Goal: Navigation & Orientation: Find specific page/section

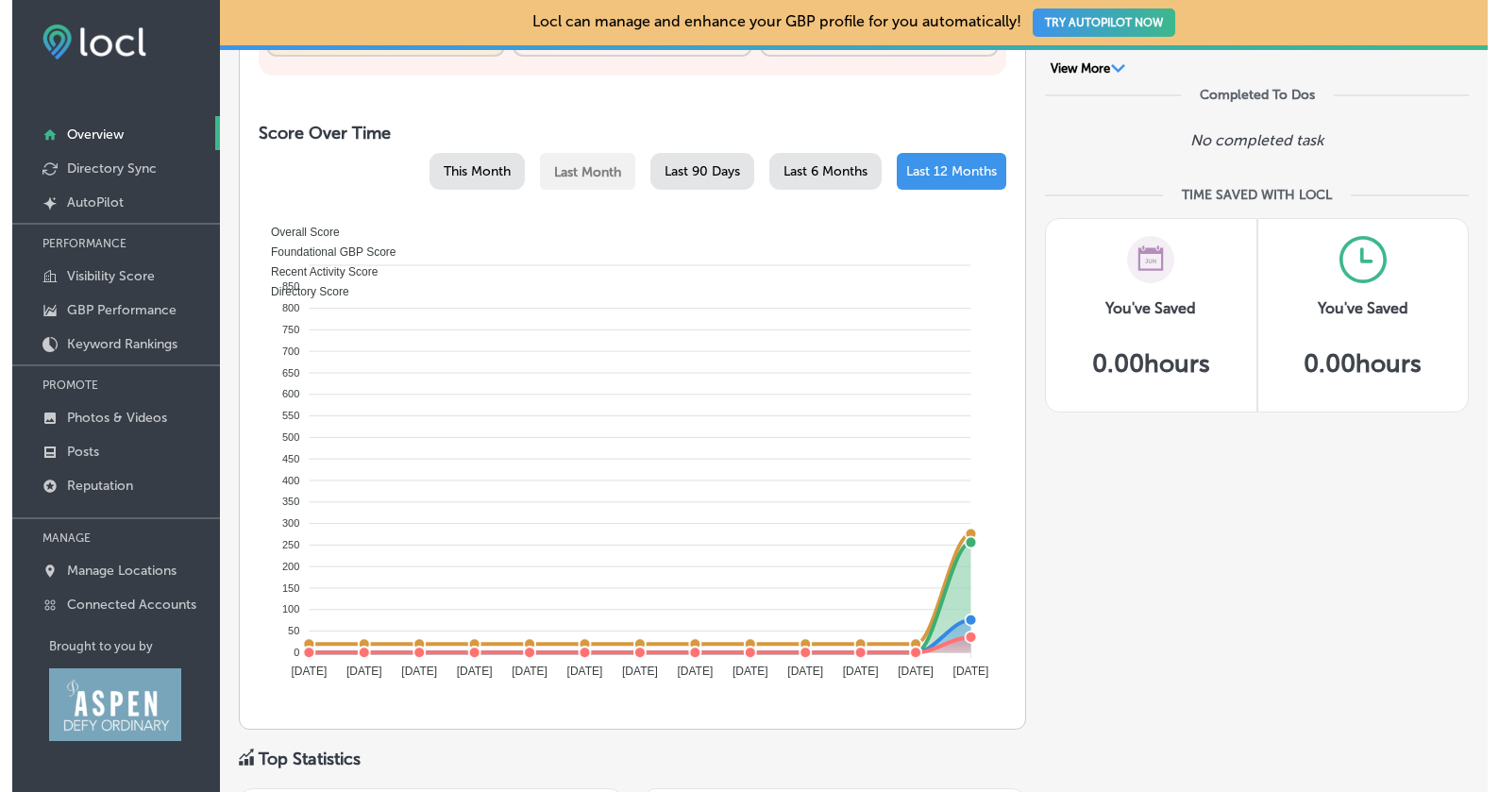
scroll to position [754, 0]
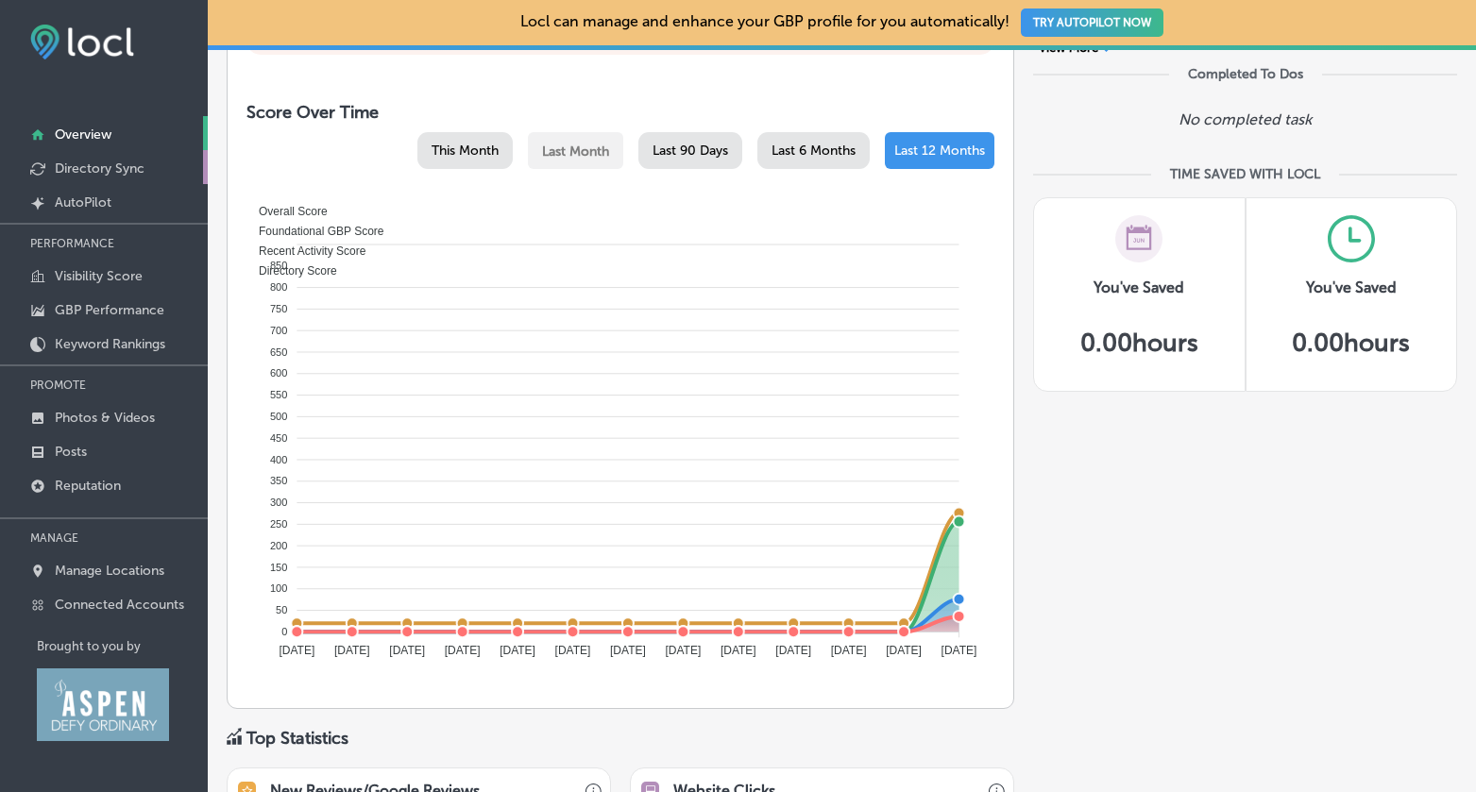
click at [91, 177] on link "Directory Sync" at bounding box center [104, 167] width 208 height 34
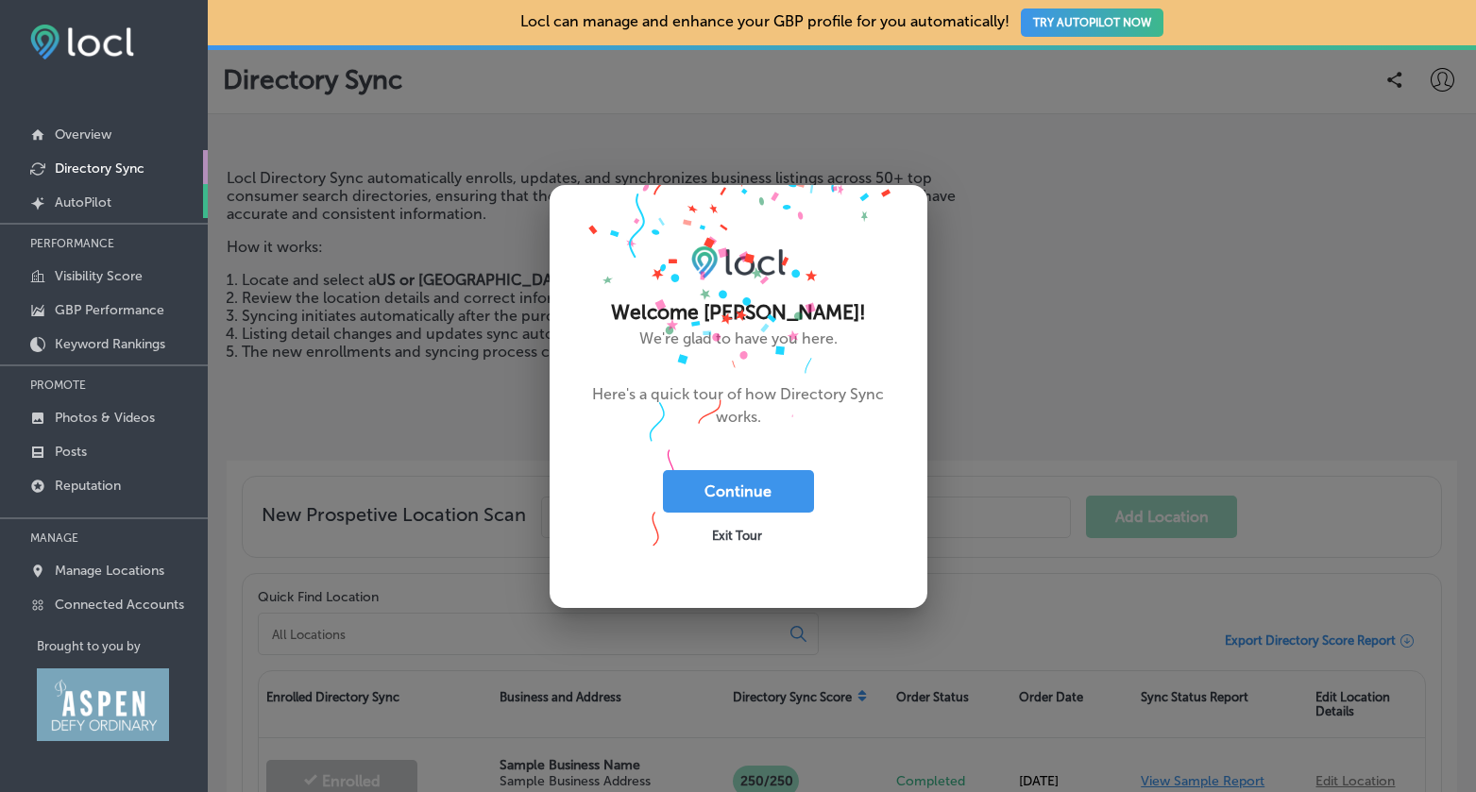
click at [101, 199] on p "AutoPilot" at bounding box center [83, 203] width 57 height 16
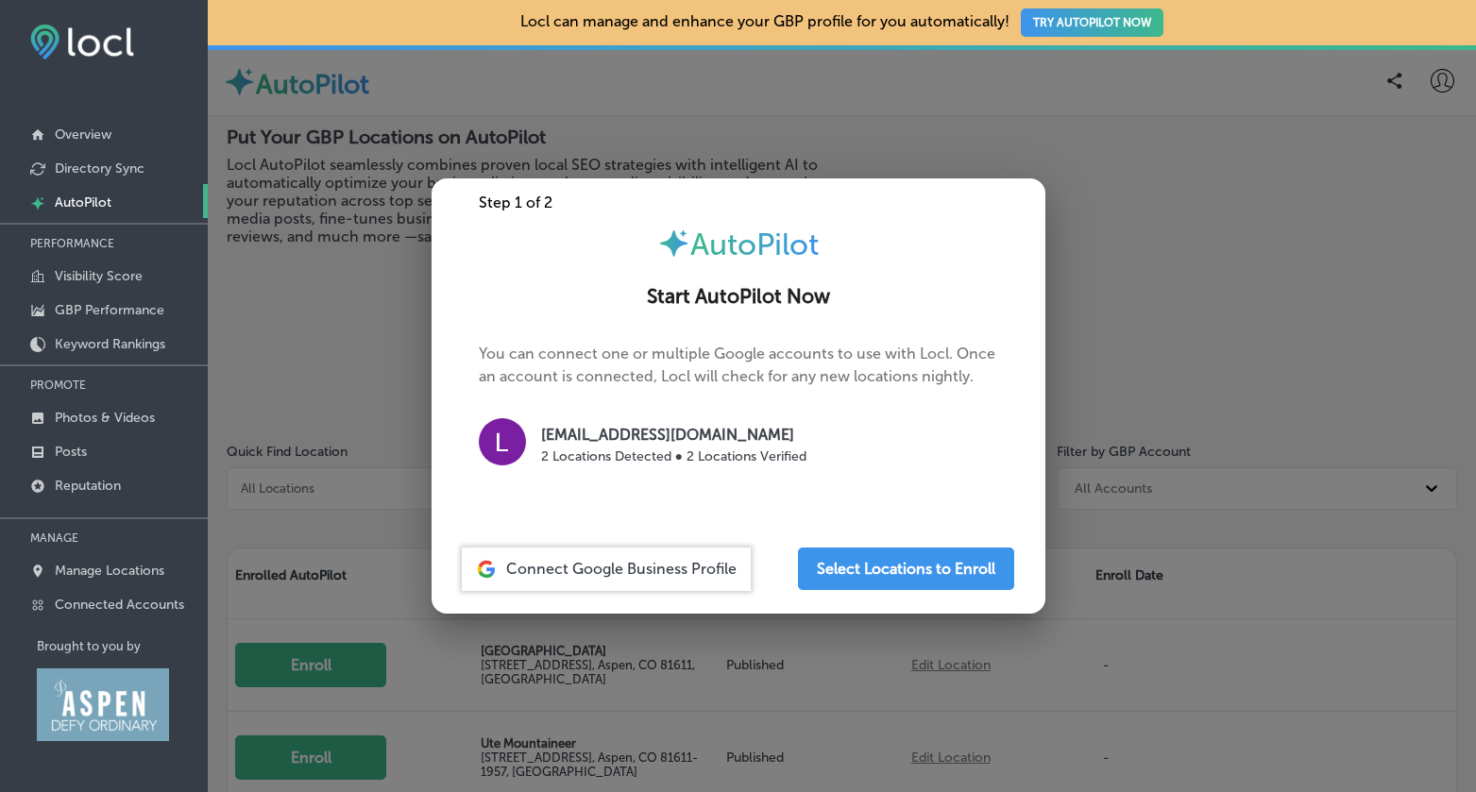
click at [103, 246] on p "PERFORMANCE" at bounding box center [104, 243] width 208 height 28
click at [109, 270] on p "Visibility Score" at bounding box center [99, 276] width 88 height 16
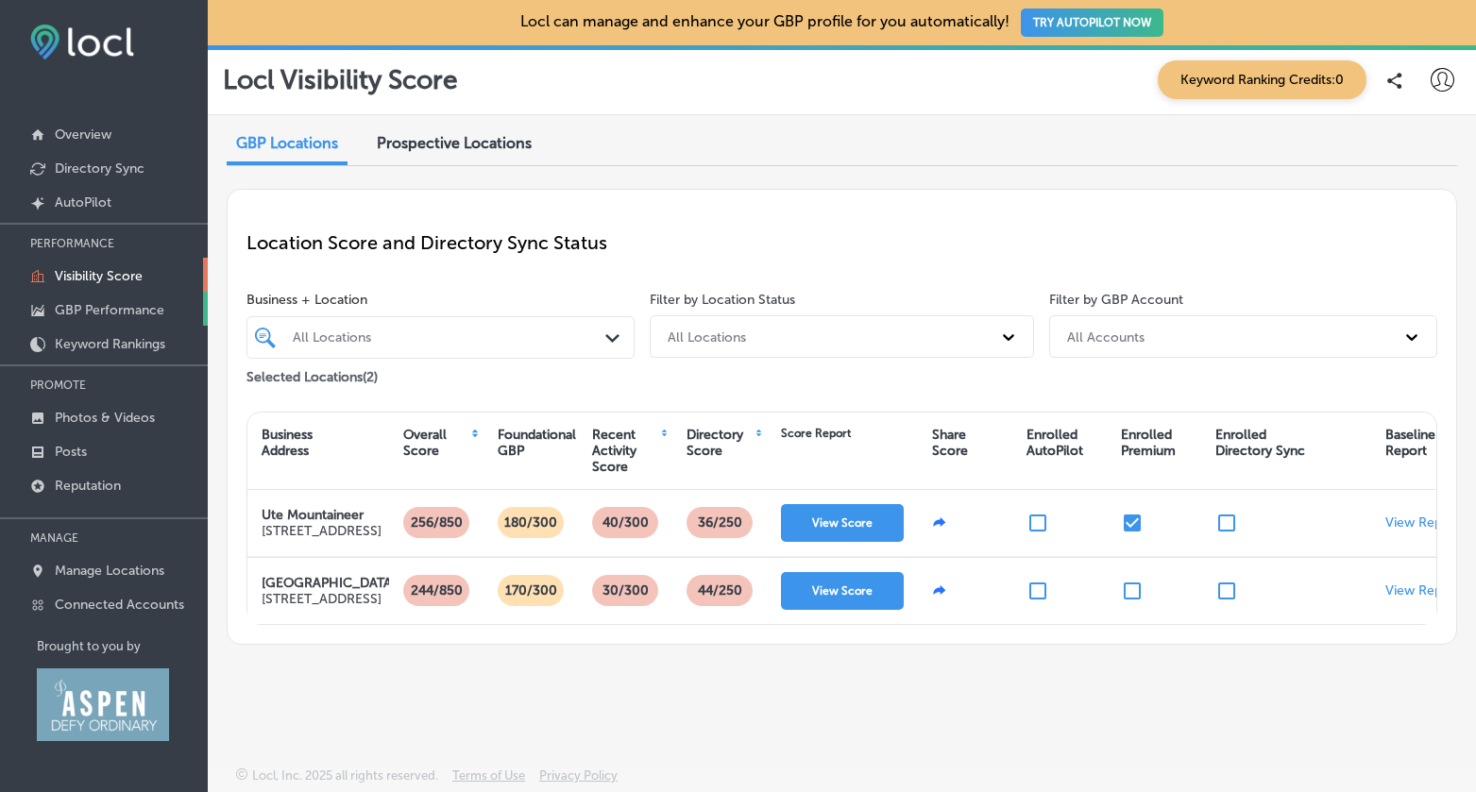
click at [118, 317] on p "GBP Performance" at bounding box center [110, 310] width 110 height 16
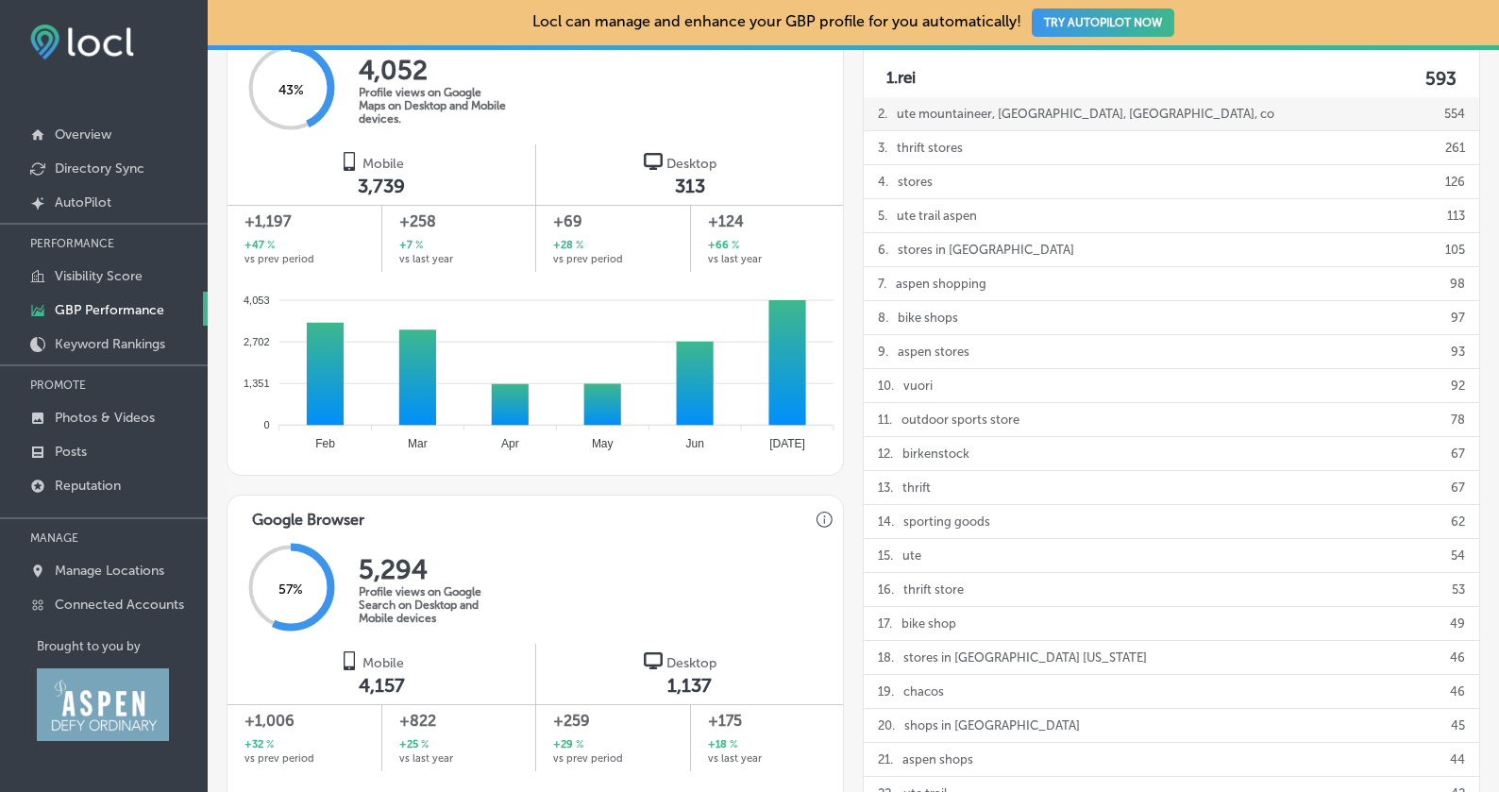
scroll to position [739, 0]
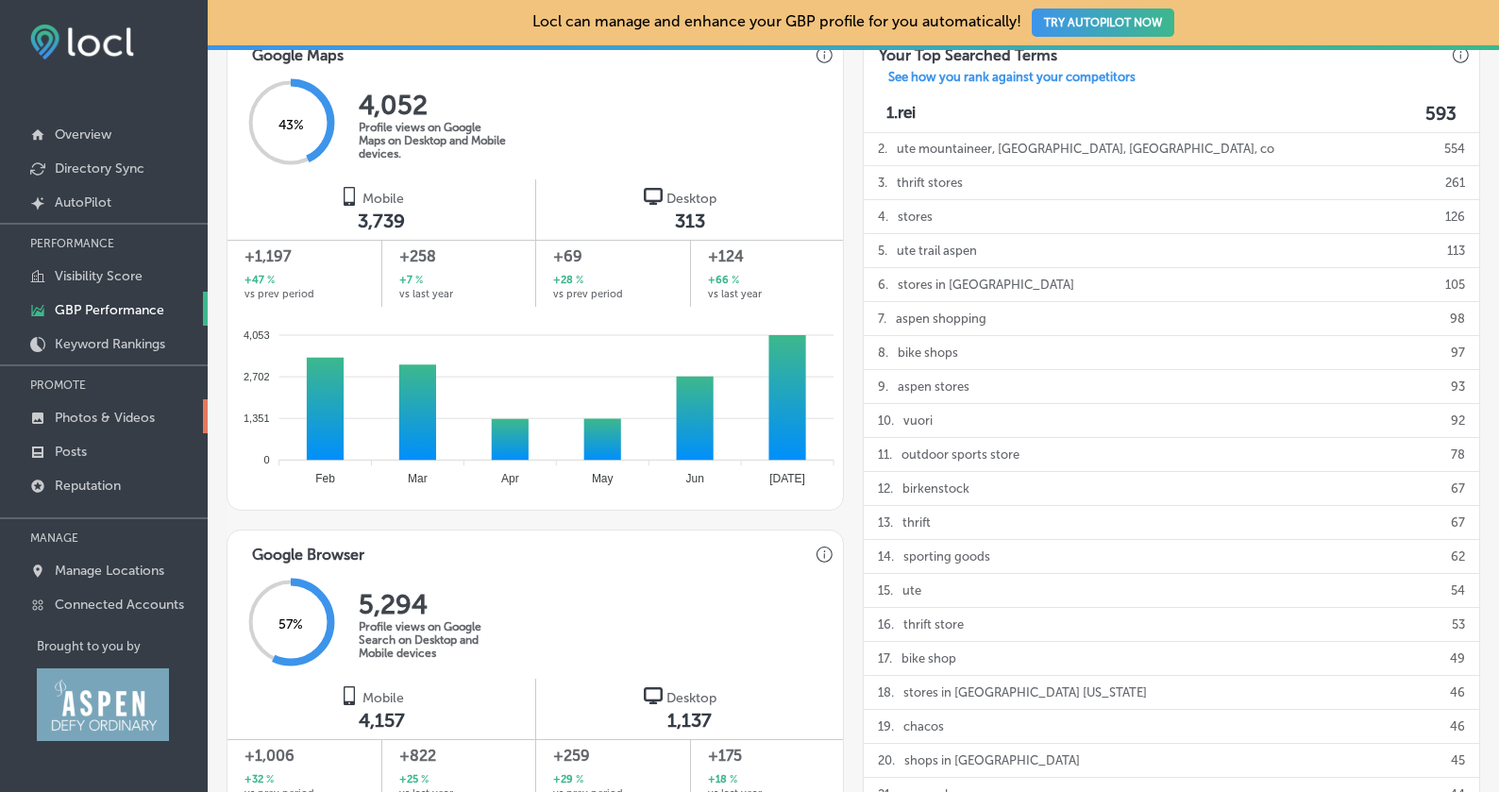
click at [110, 426] on p "Photos & Videos" at bounding box center [105, 418] width 100 height 16
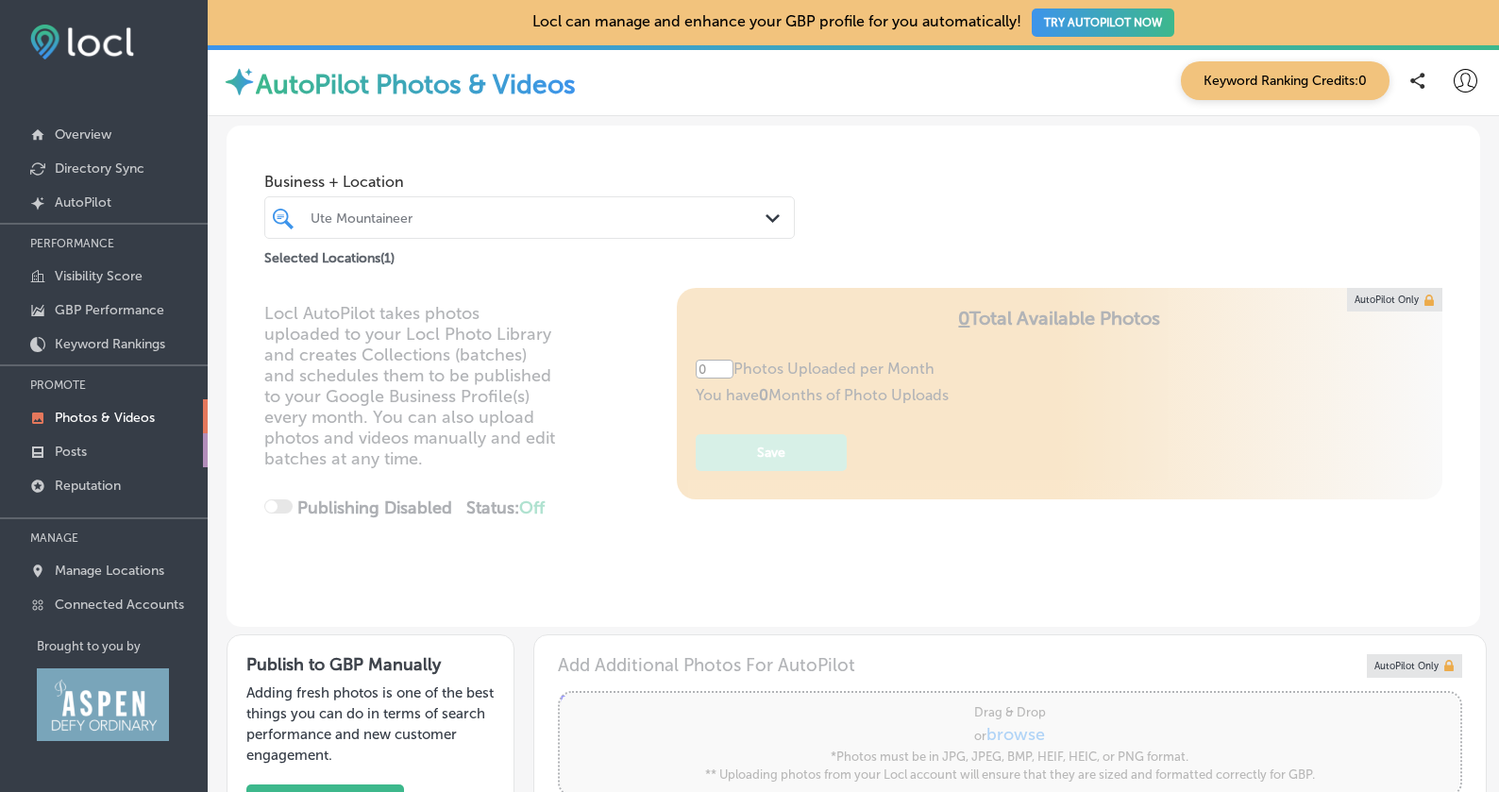
type input "5"
click at [95, 461] on link "Posts" at bounding box center [104, 450] width 208 height 34
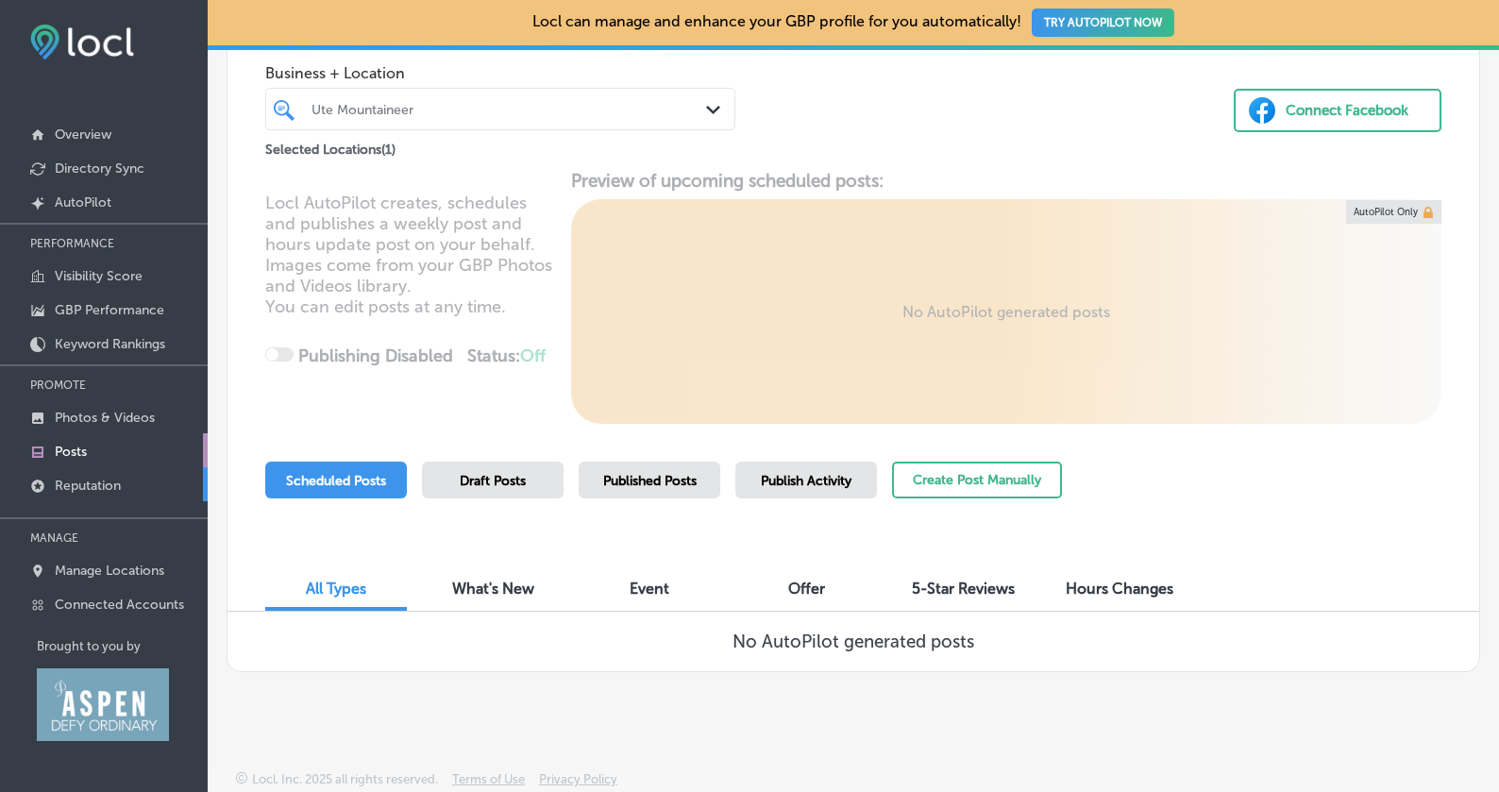
click at [116, 493] on p "Reputation" at bounding box center [88, 486] width 66 height 16
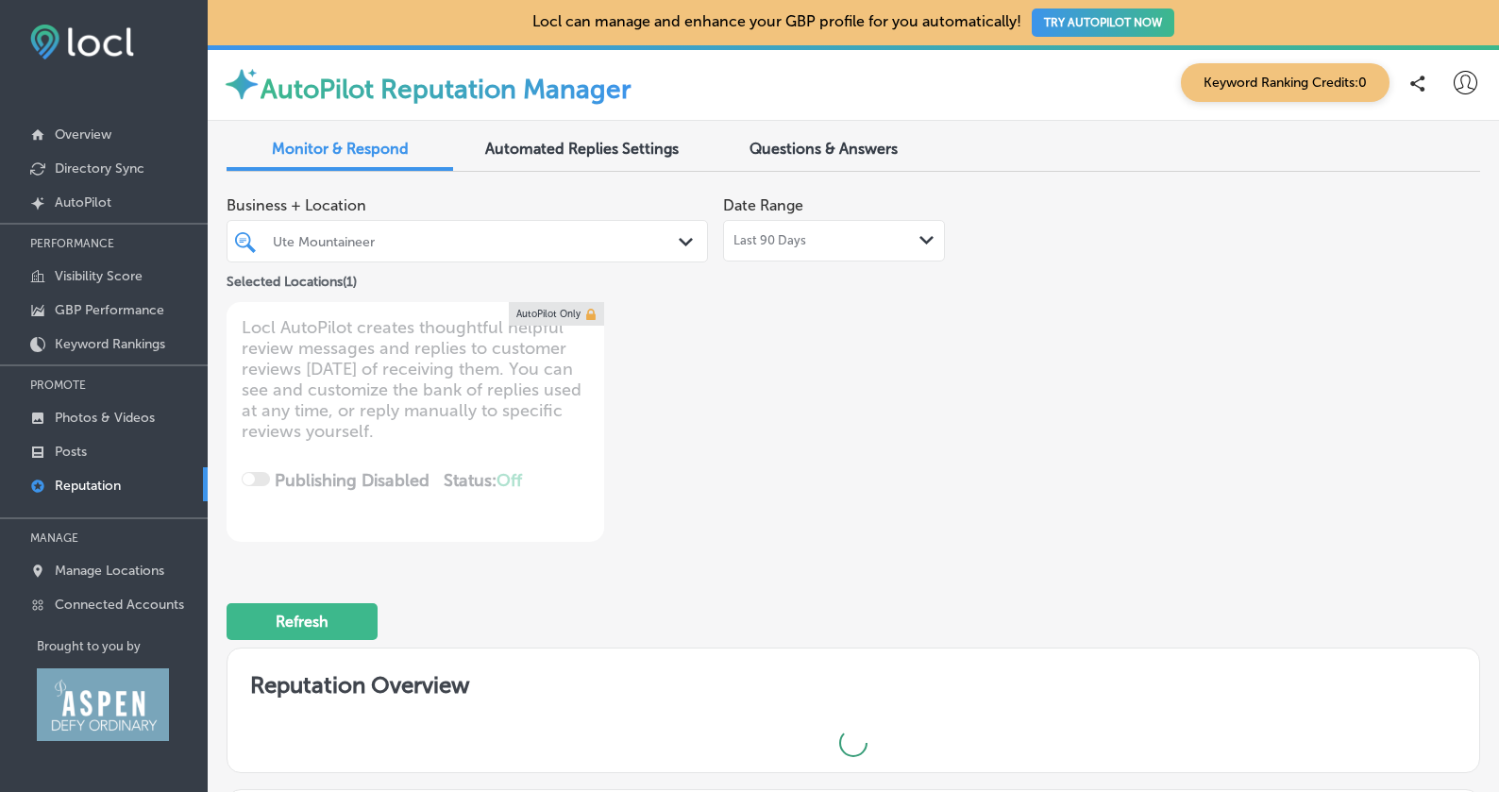
type textarea "x"
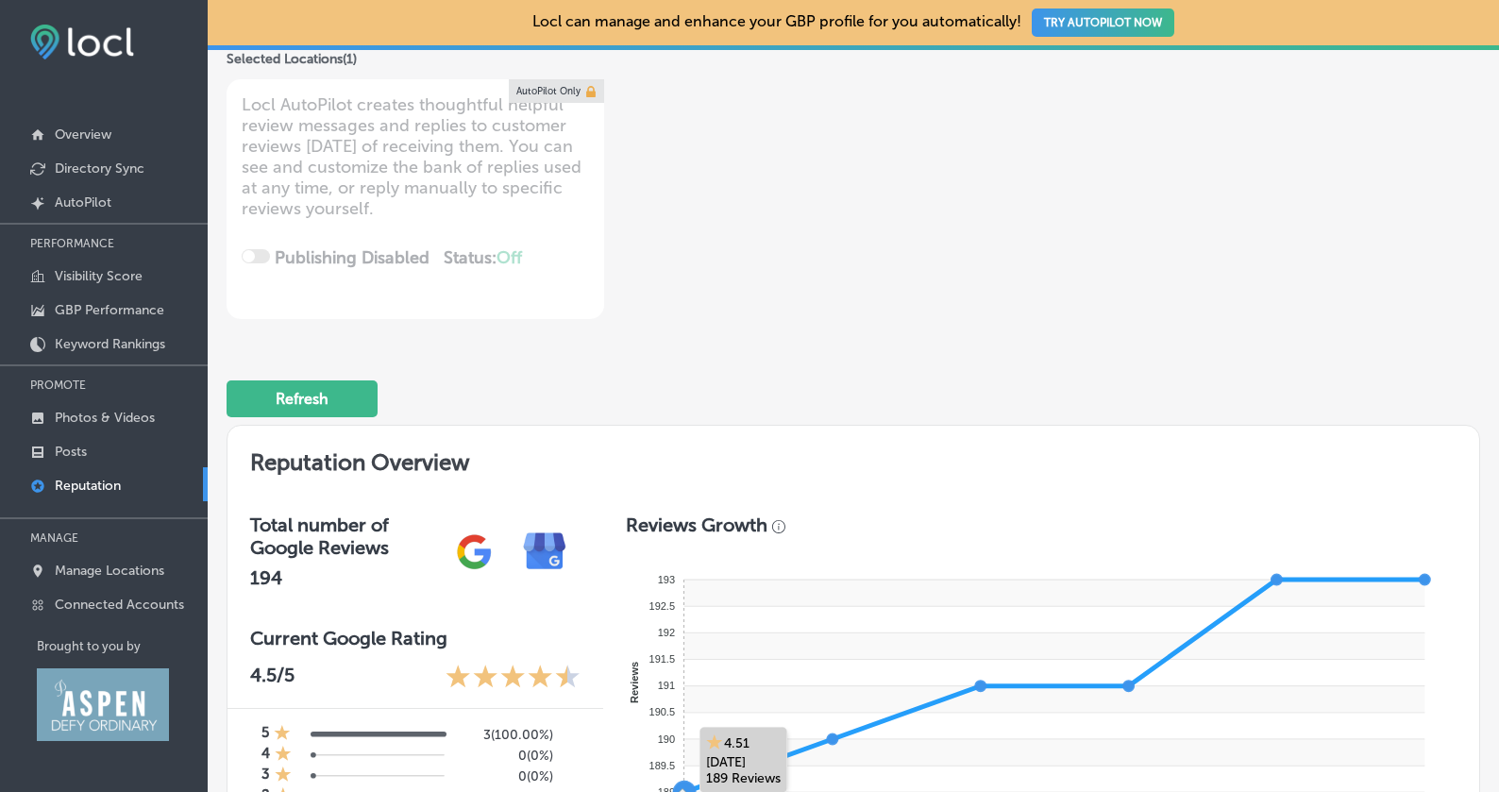
scroll to position [311, 0]
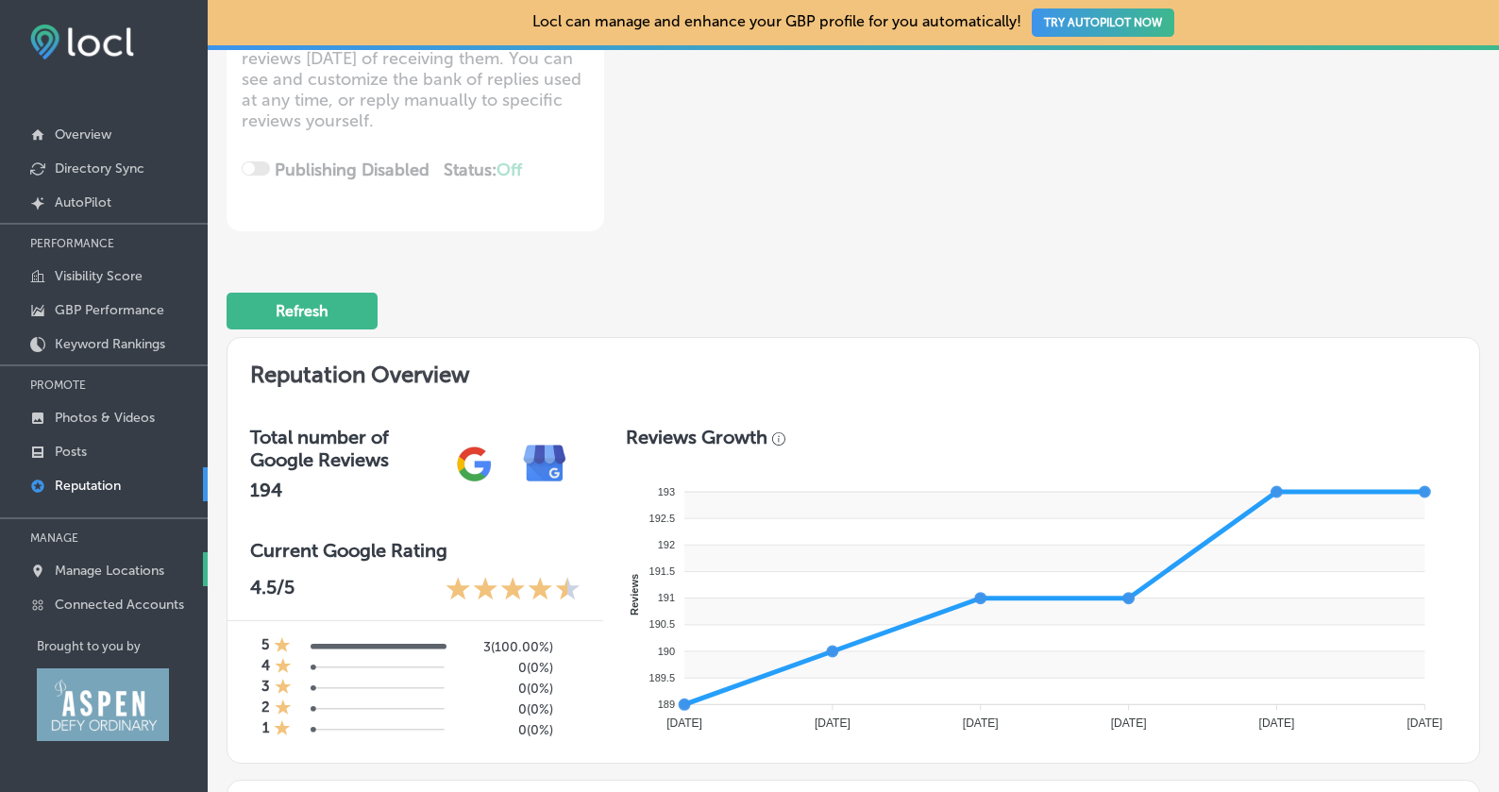
click at [115, 570] on p "Manage Locations" at bounding box center [110, 571] width 110 height 16
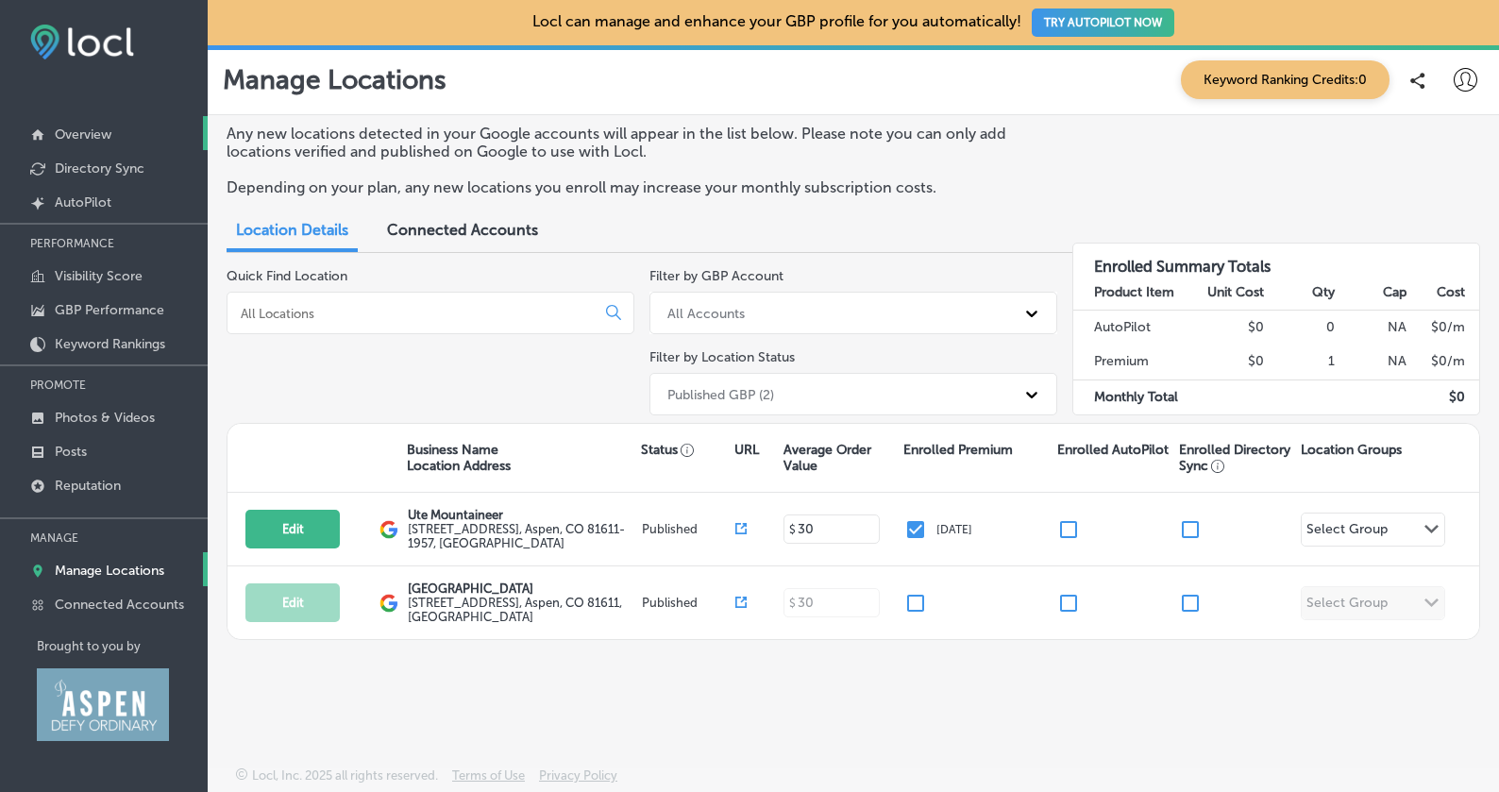
click at [106, 137] on p "Overview" at bounding box center [83, 135] width 57 height 16
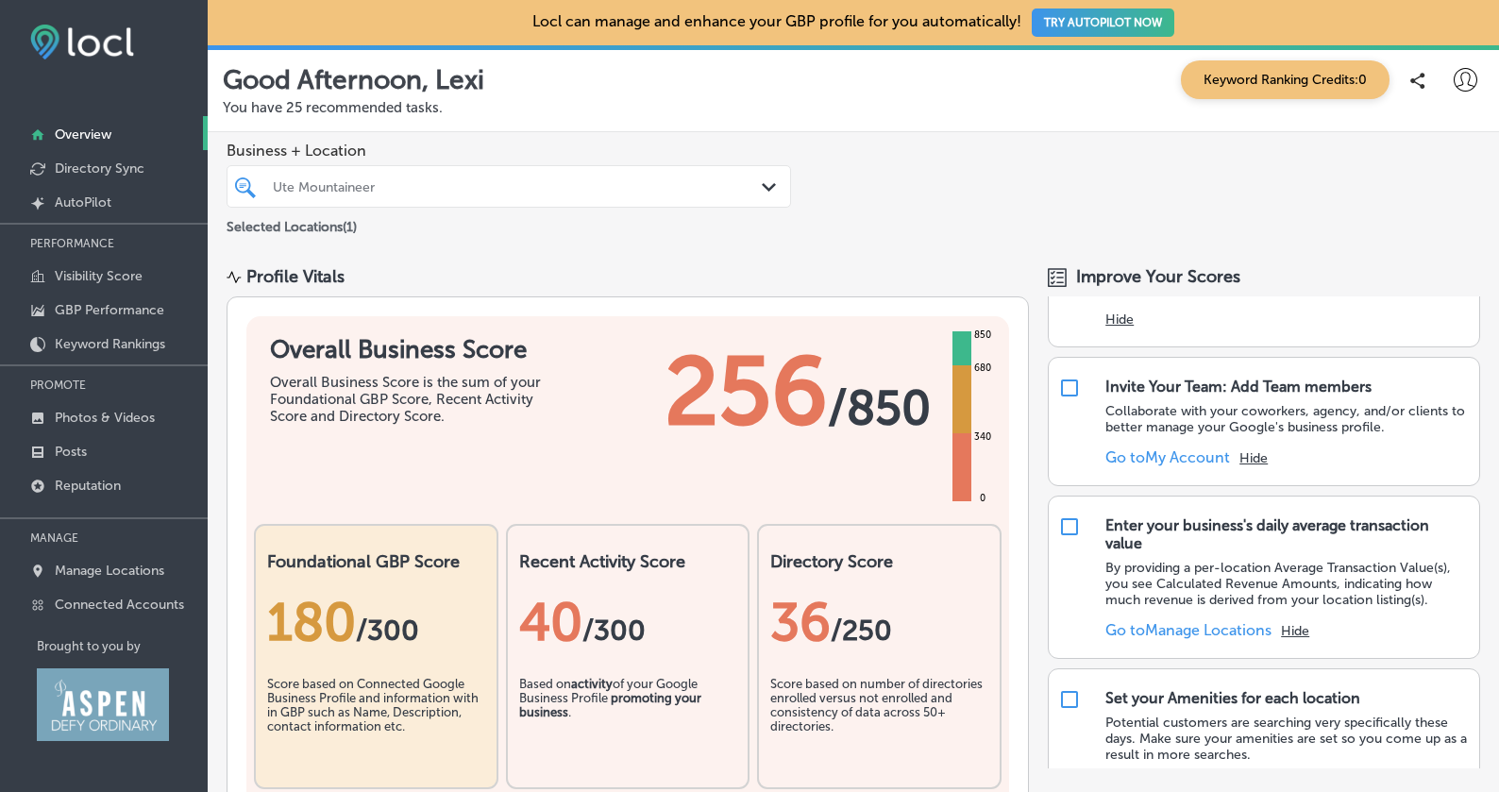
scroll to position [110, 0]
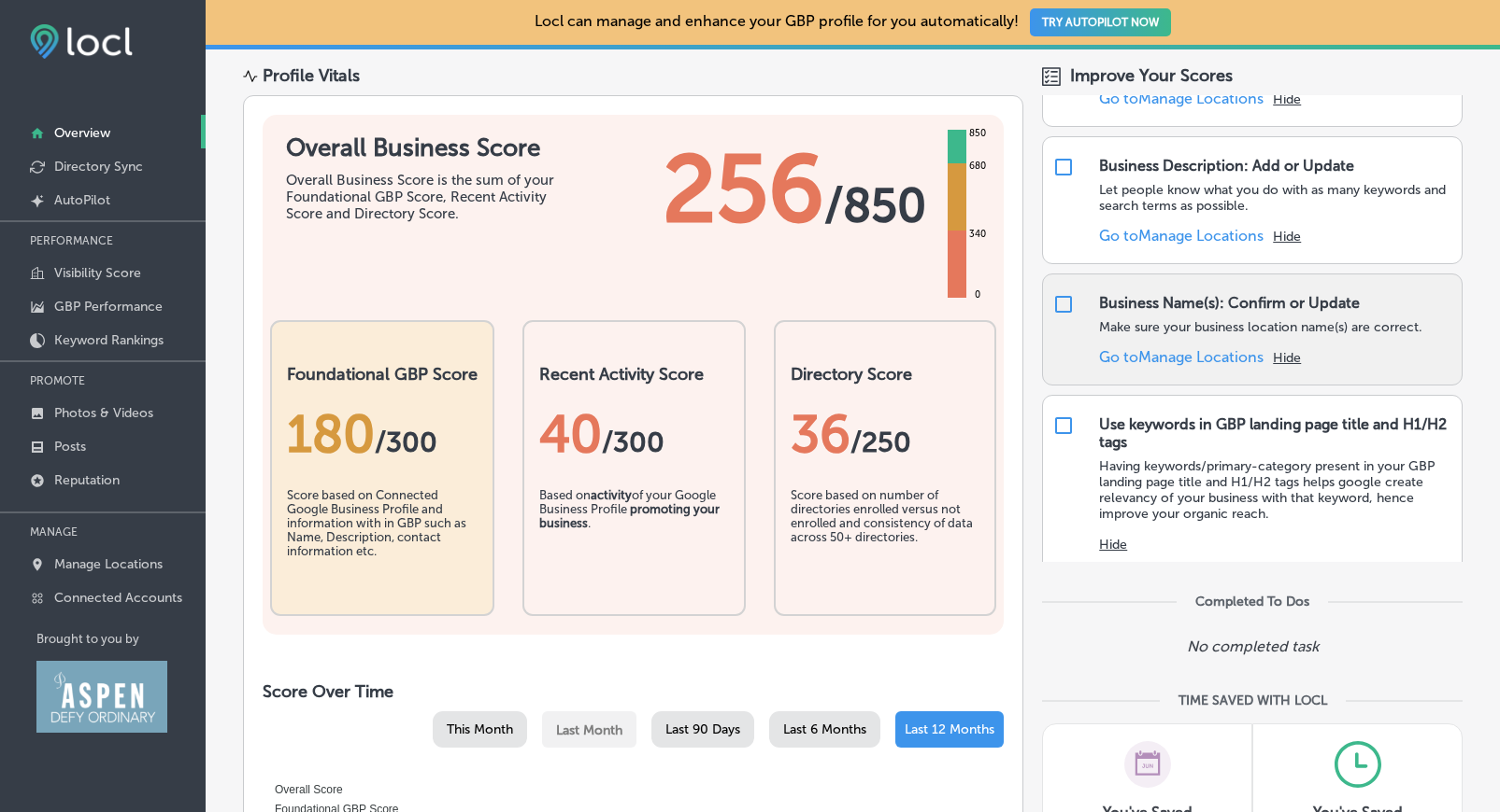
scroll to position [223, 0]
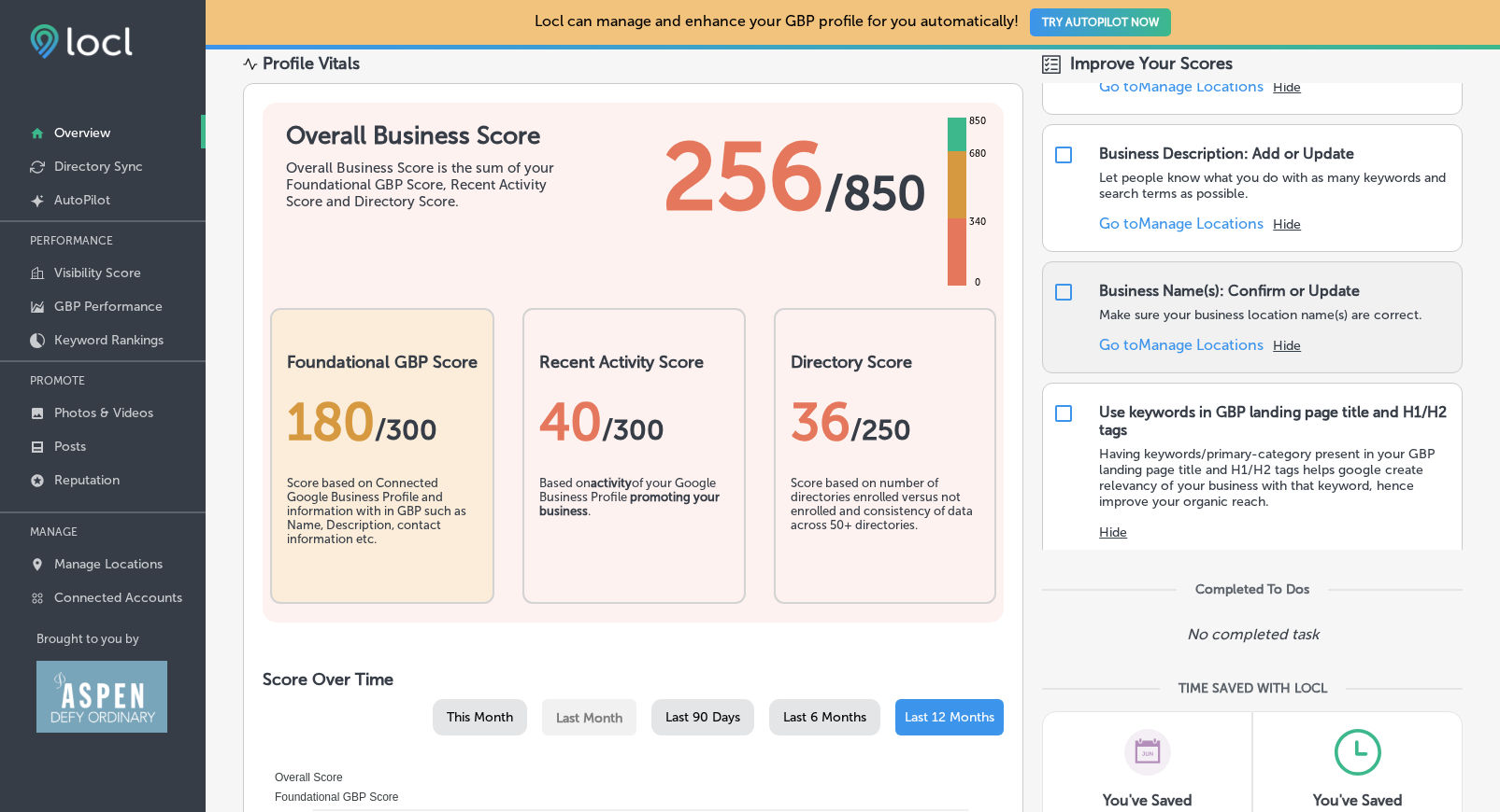
click at [1149, 338] on link "Go to Manage Locations" at bounding box center [1180, 345] width 164 height 18
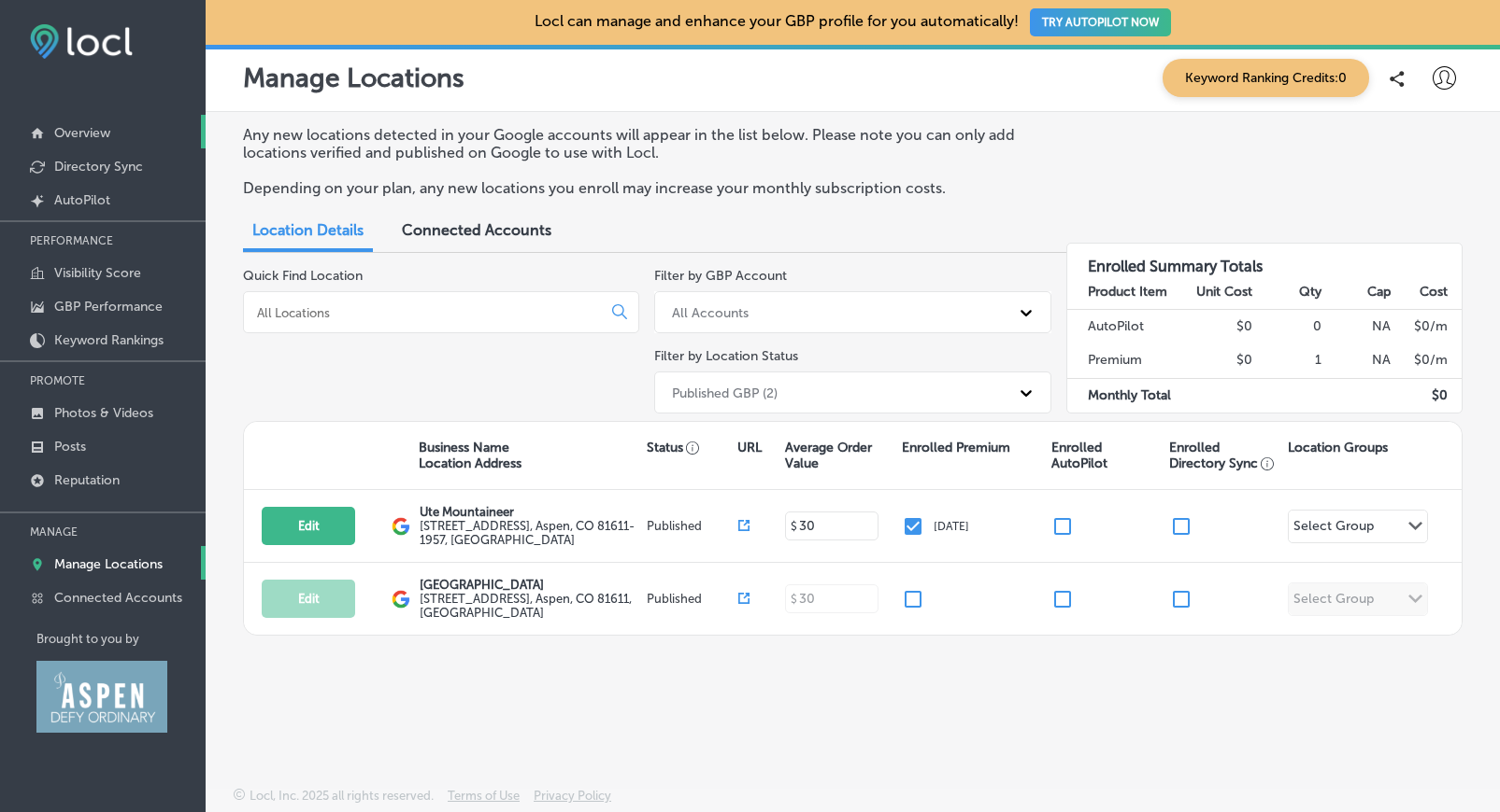
click at [105, 139] on p "Overview" at bounding box center [82, 134] width 56 height 16
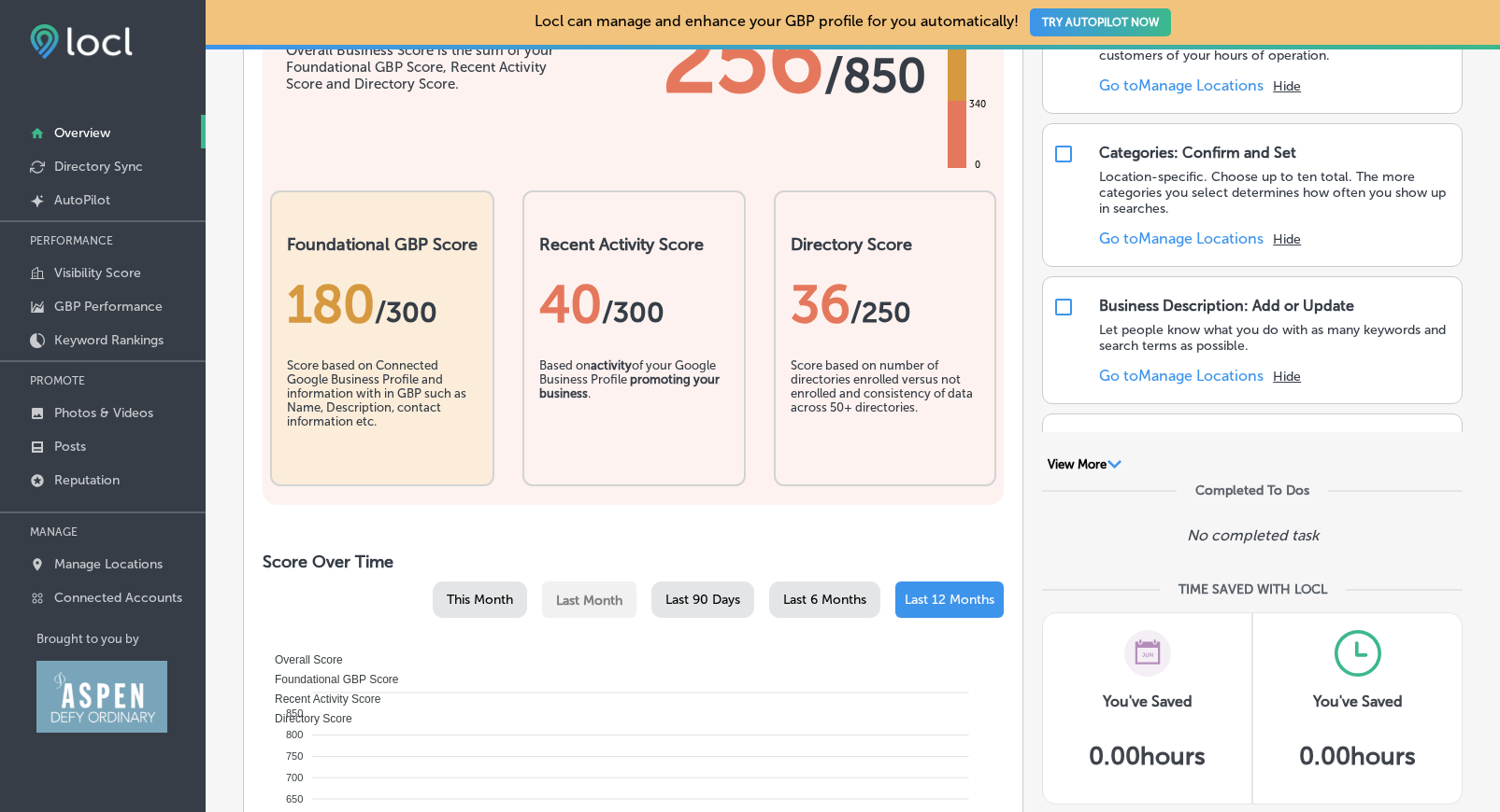
scroll to position [322, 0]
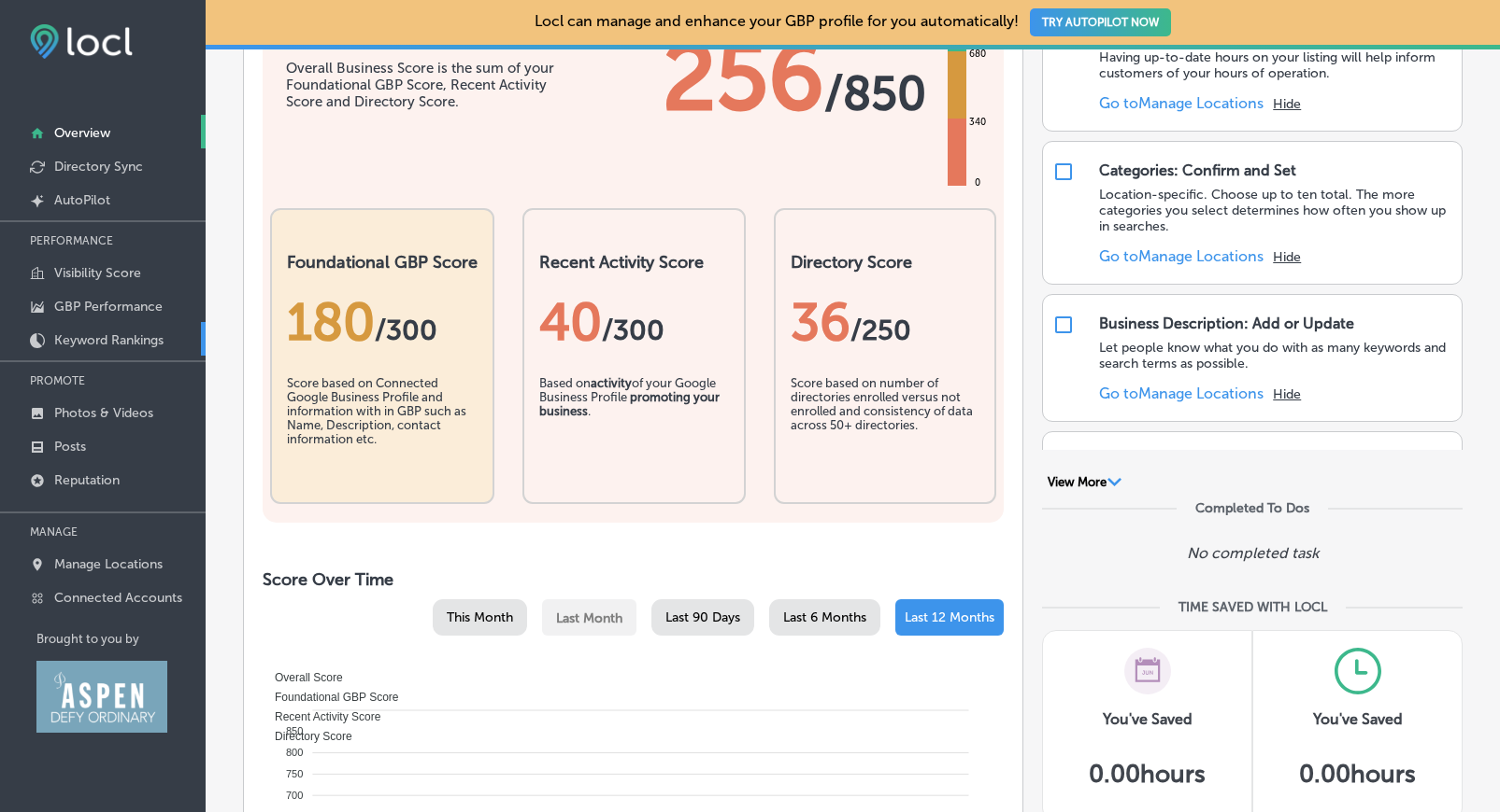
click at [135, 352] on link "Keyword Rankings" at bounding box center [103, 339] width 206 height 34
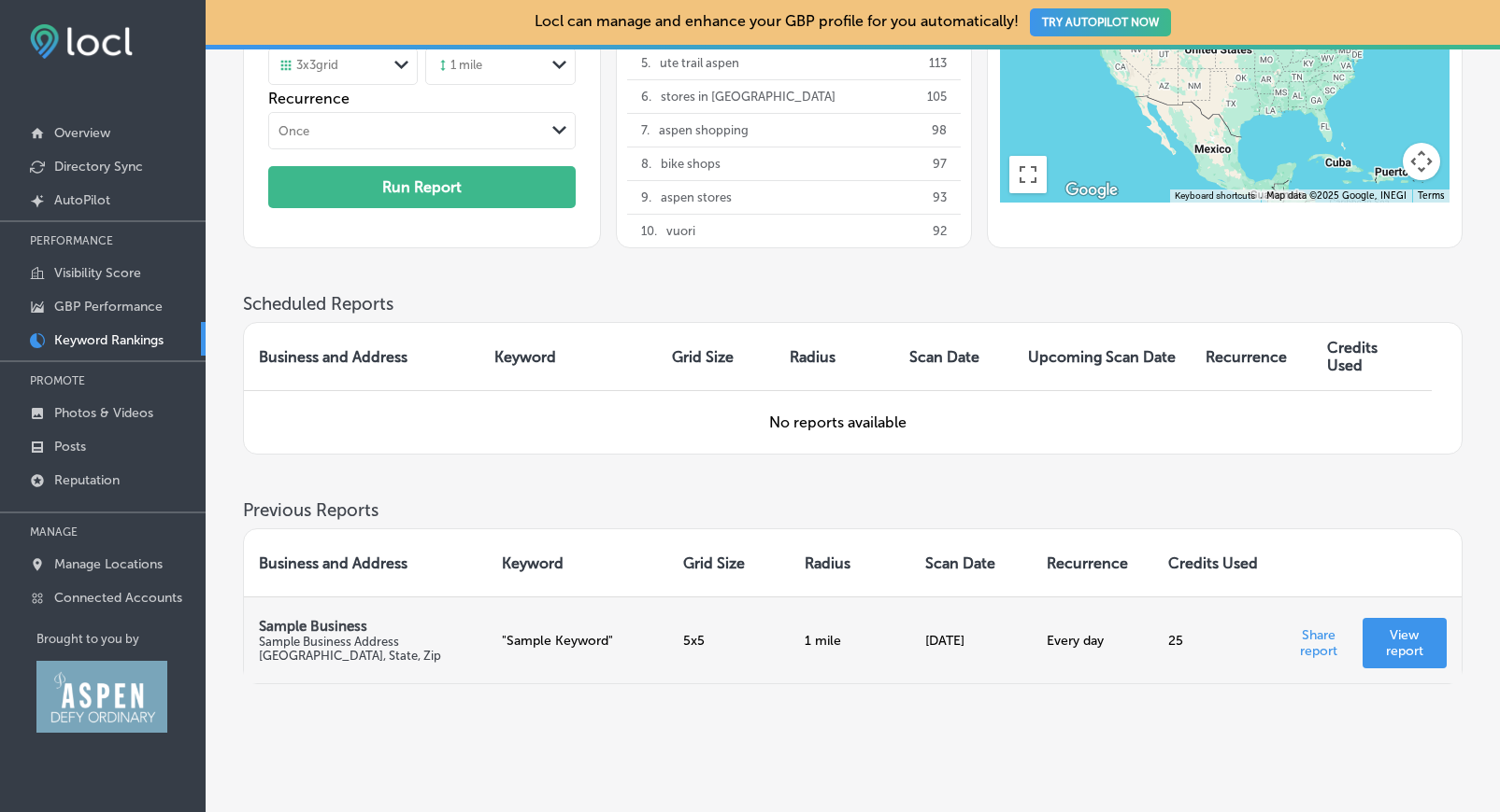
scroll to position [287, 0]
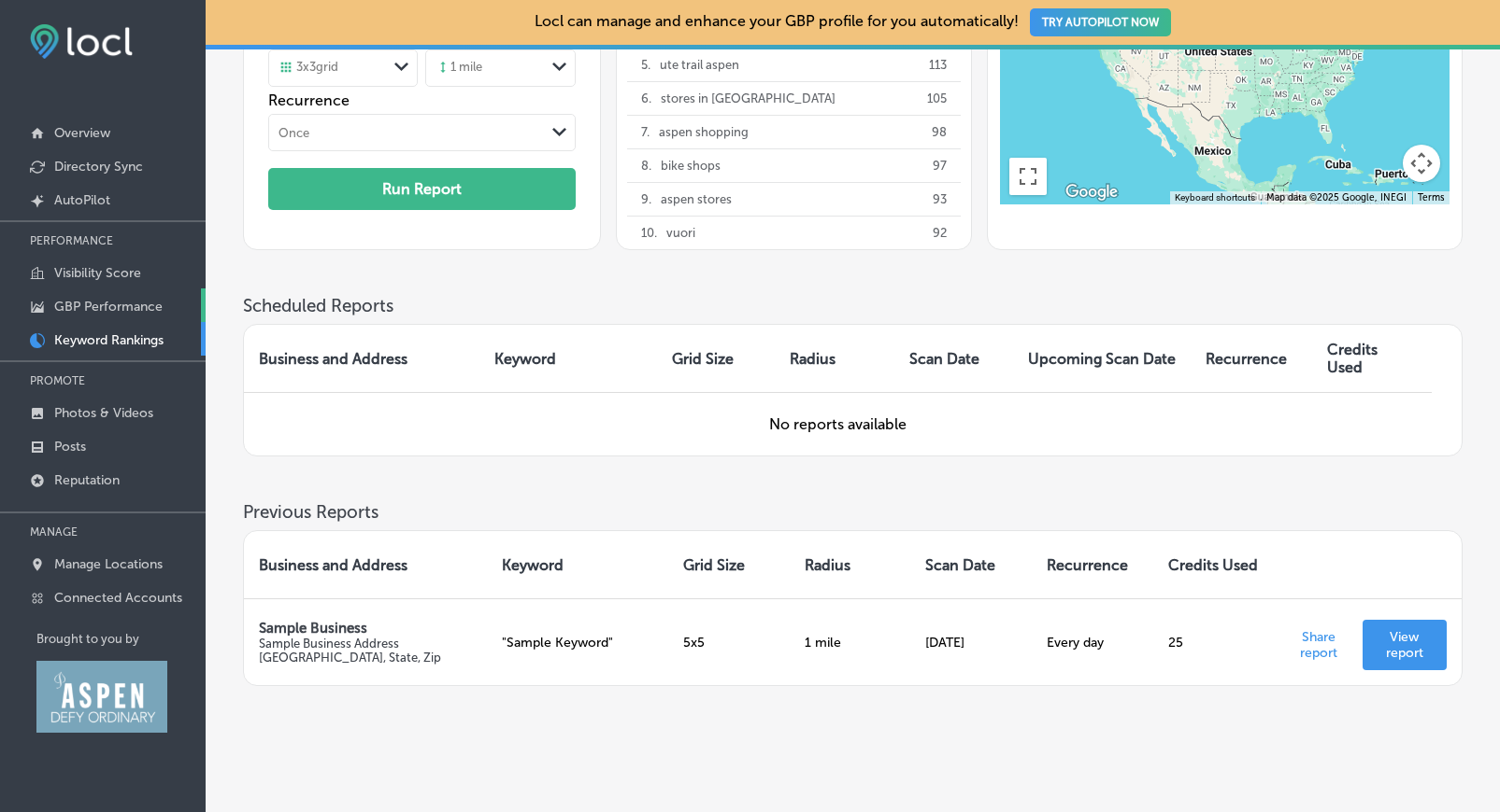
click at [124, 307] on p "GBP Performance" at bounding box center [109, 307] width 109 height 16
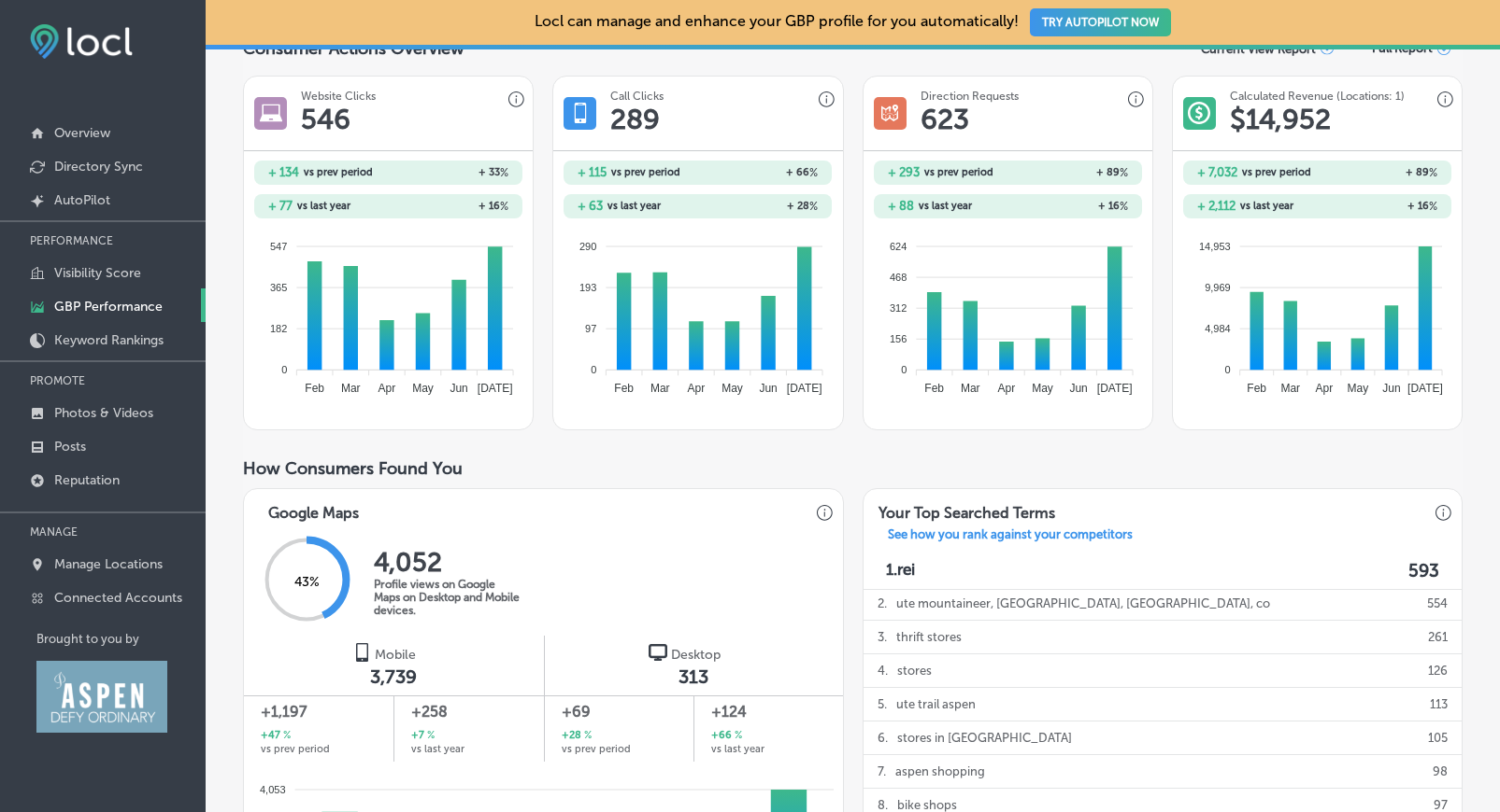
scroll to position [243, 0]
